Goal: Use online tool/utility: Utilize a website feature to perform a specific function

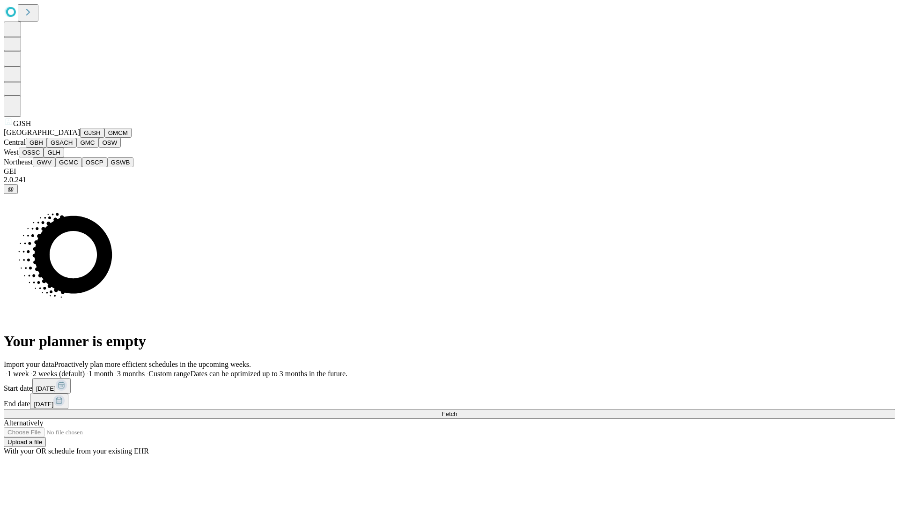
click at [80, 138] on button "GJSH" at bounding box center [92, 133] width 24 height 10
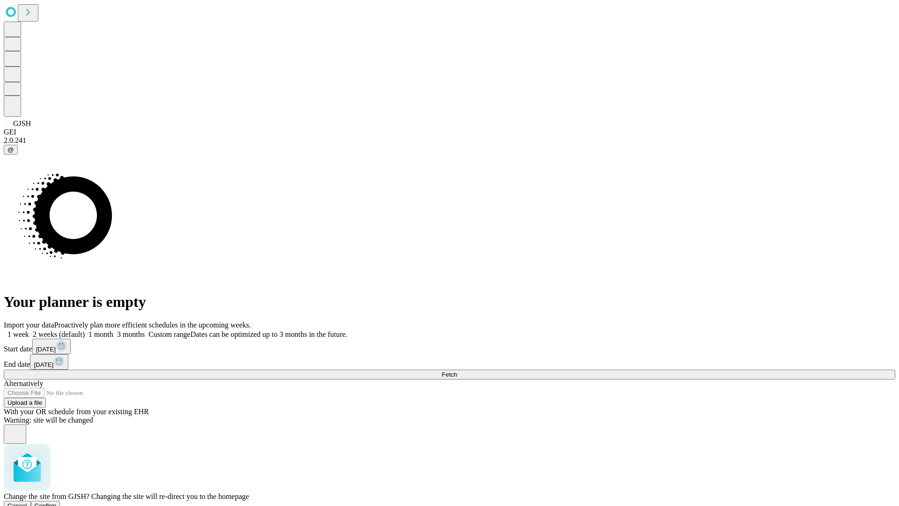
click at [57, 502] on span "Confirm" at bounding box center [46, 505] width 22 height 7
click at [85, 330] on label "2 weeks (default)" at bounding box center [57, 334] width 56 height 8
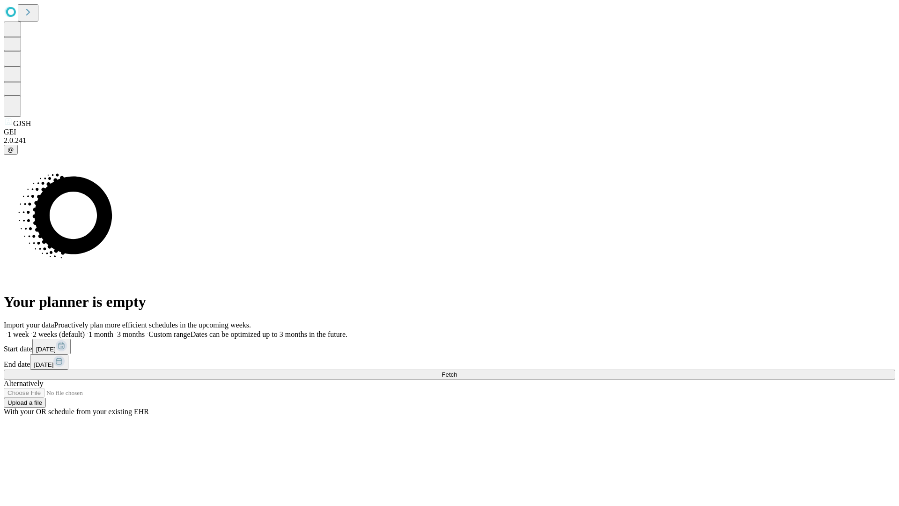
click at [457, 371] on span "Fetch" at bounding box center [449, 374] width 15 height 7
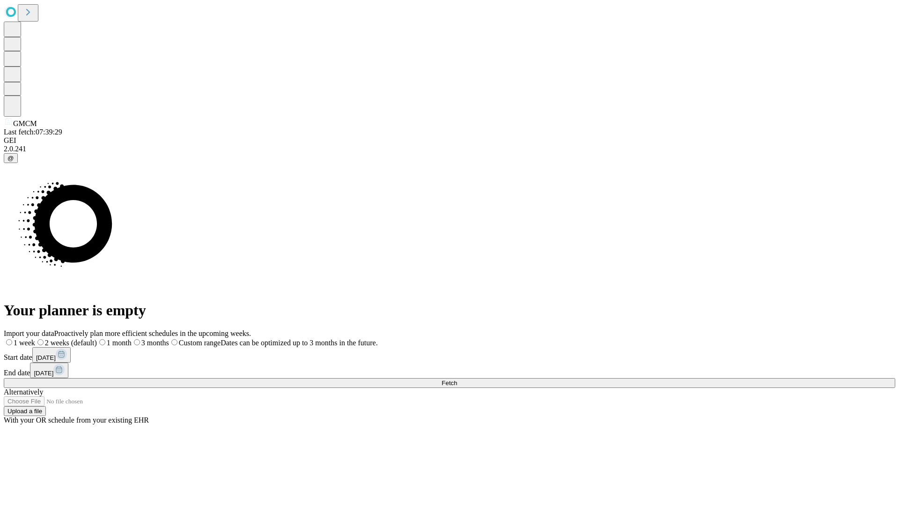
click at [457, 379] on span "Fetch" at bounding box center [449, 382] width 15 height 7
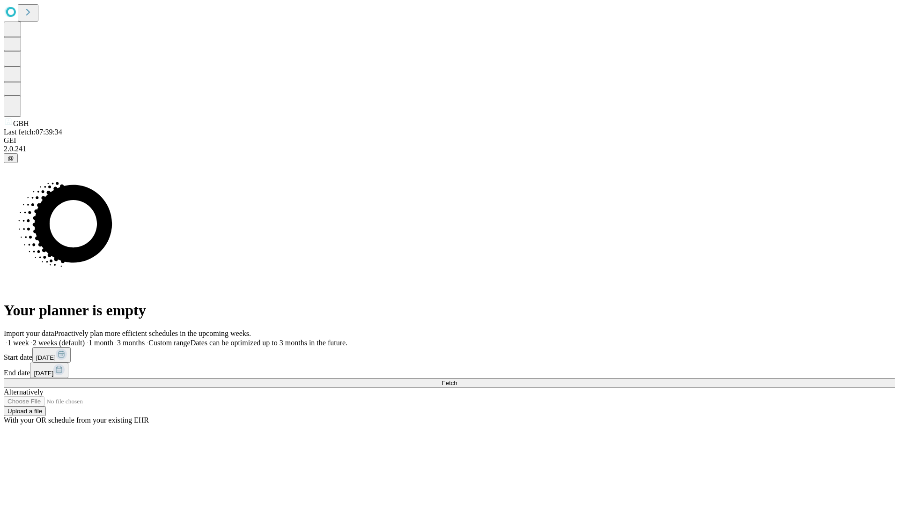
click at [85, 339] on label "2 weeks (default)" at bounding box center [57, 343] width 56 height 8
click at [457, 379] on span "Fetch" at bounding box center [449, 382] width 15 height 7
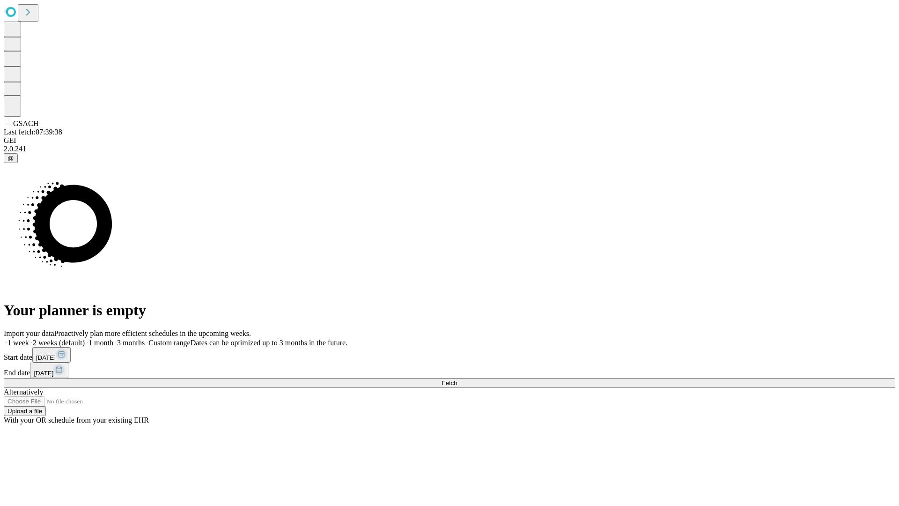
click at [85, 339] on label "2 weeks (default)" at bounding box center [57, 343] width 56 height 8
click at [457, 379] on span "Fetch" at bounding box center [449, 382] width 15 height 7
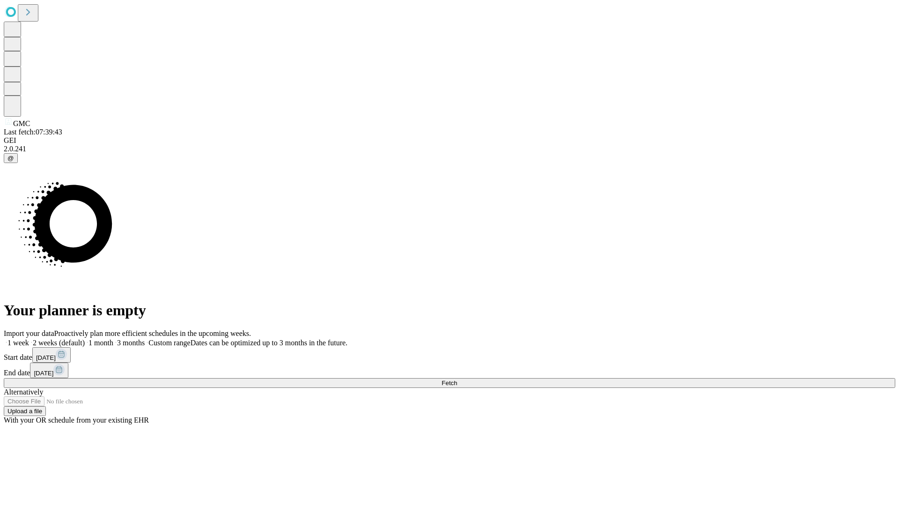
click at [85, 339] on label "2 weeks (default)" at bounding box center [57, 343] width 56 height 8
click at [457, 379] on span "Fetch" at bounding box center [449, 382] width 15 height 7
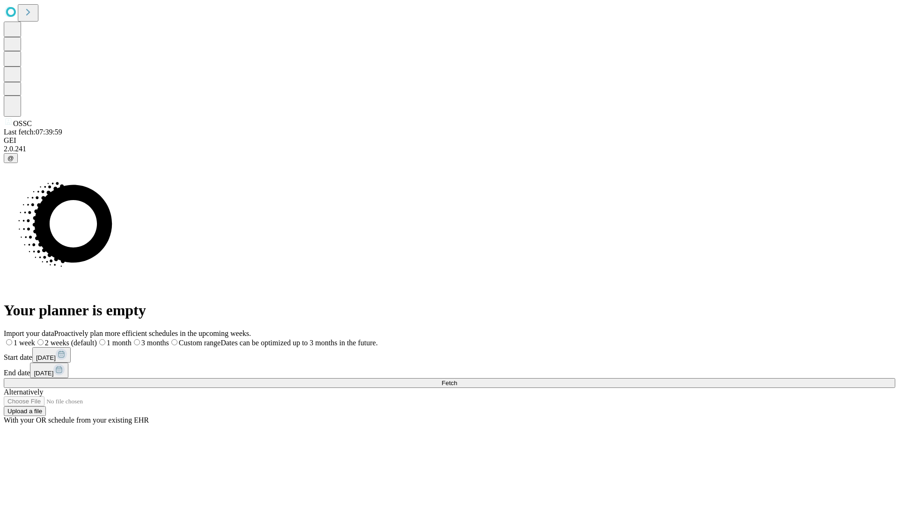
click at [97, 339] on label "2 weeks (default)" at bounding box center [66, 343] width 62 height 8
click at [457, 379] on span "Fetch" at bounding box center [449, 382] width 15 height 7
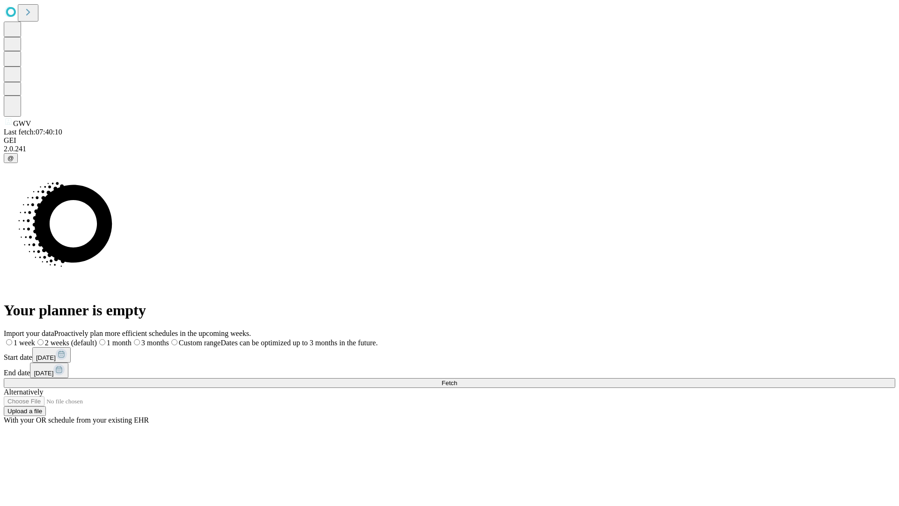
click at [97, 339] on label "2 weeks (default)" at bounding box center [66, 343] width 62 height 8
click at [457, 379] on span "Fetch" at bounding box center [449, 382] width 15 height 7
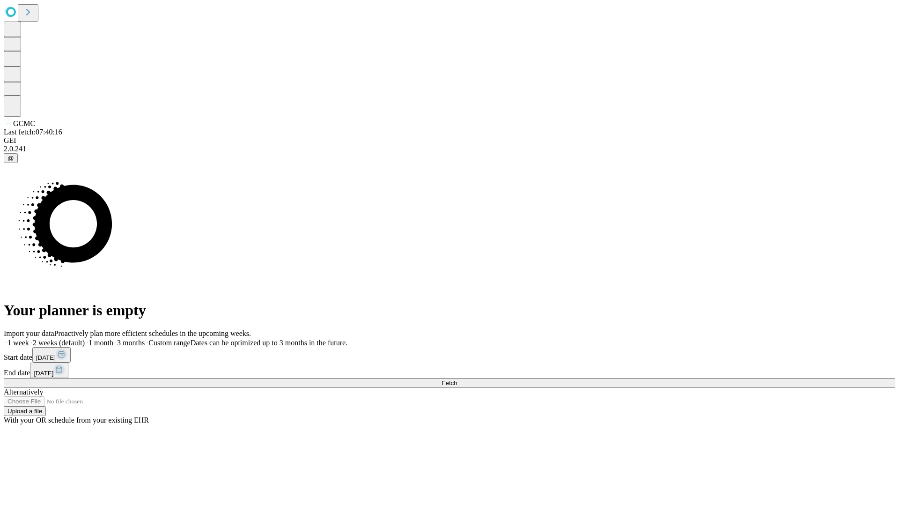
click at [85, 339] on label "2 weeks (default)" at bounding box center [57, 343] width 56 height 8
click at [457, 379] on span "Fetch" at bounding box center [449, 382] width 15 height 7
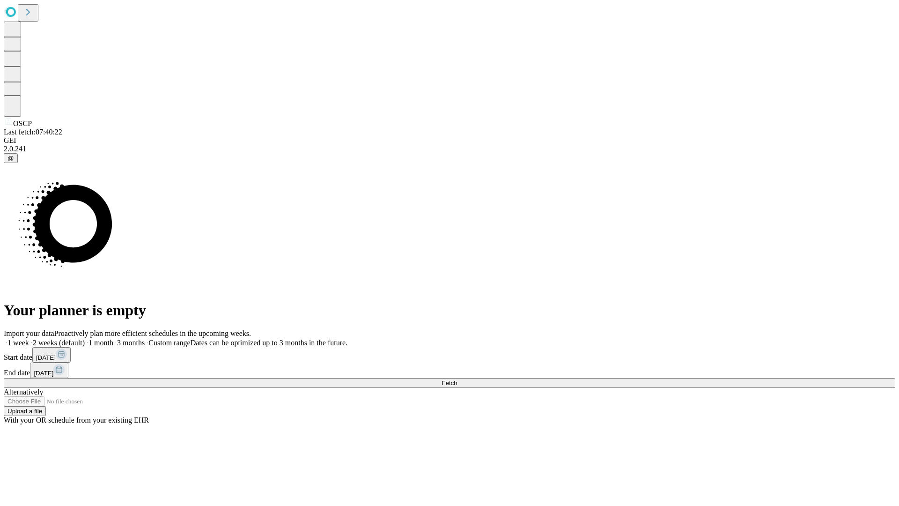
click at [457, 379] on span "Fetch" at bounding box center [449, 382] width 15 height 7
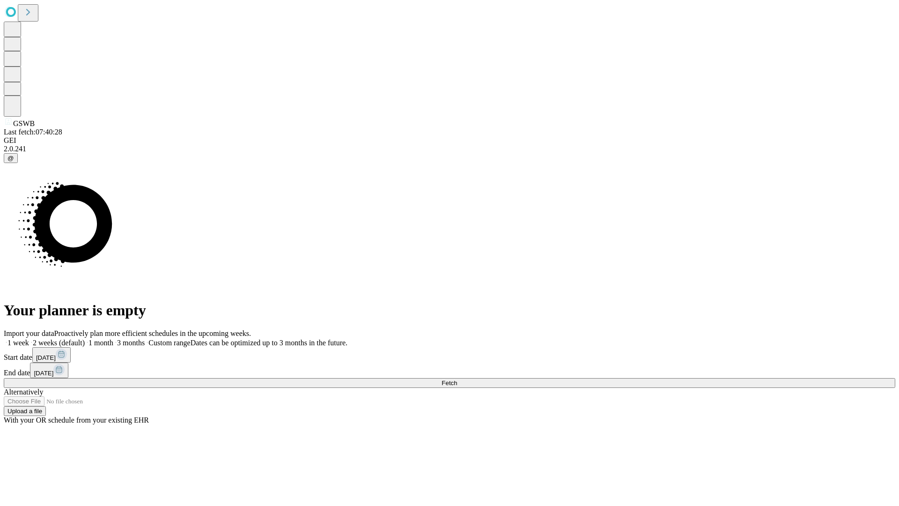
click at [85, 339] on label "2 weeks (default)" at bounding box center [57, 343] width 56 height 8
click at [457, 379] on span "Fetch" at bounding box center [449, 382] width 15 height 7
